Goal: Information Seeking & Learning: Learn about a topic

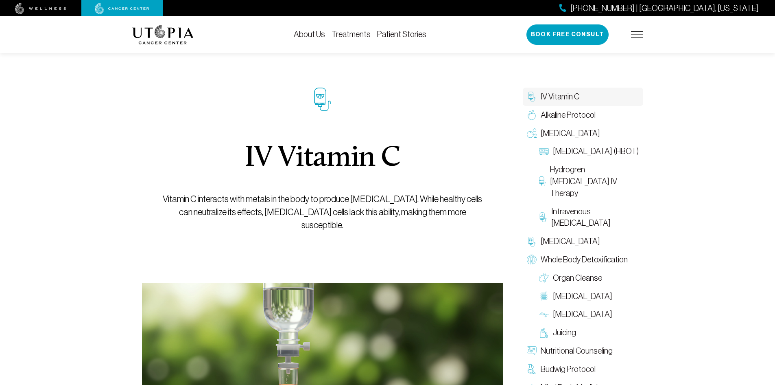
click at [353, 36] on link "Treatments" at bounding box center [351, 34] width 39 height 9
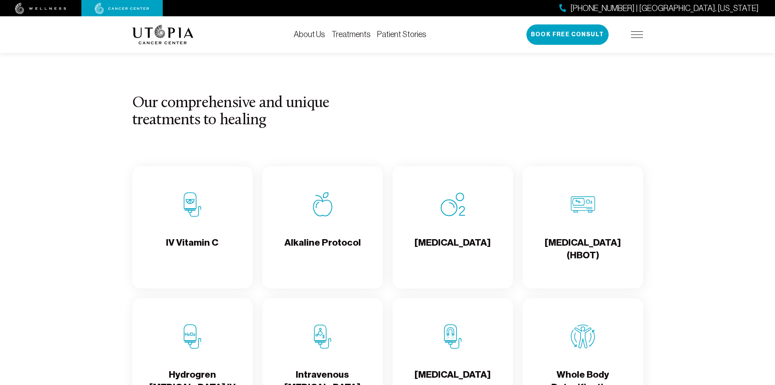
scroll to position [855, 0]
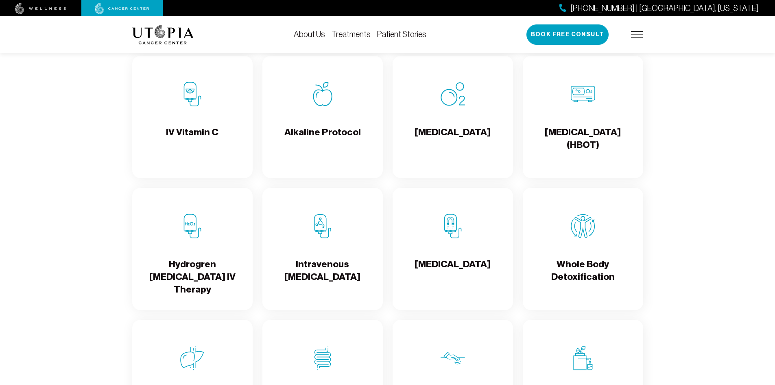
click at [186, 120] on div "IV Vitamin C" at bounding box center [192, 117] width 120 height 122
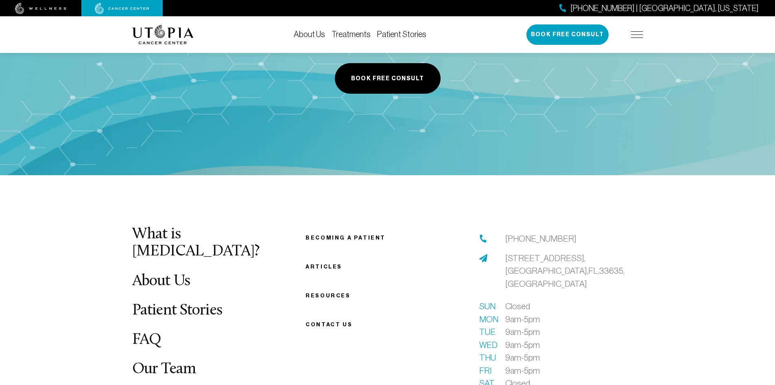
scroll to position [3209, 0]
